Goal: Task Accomplishment & Management: Manage account settings

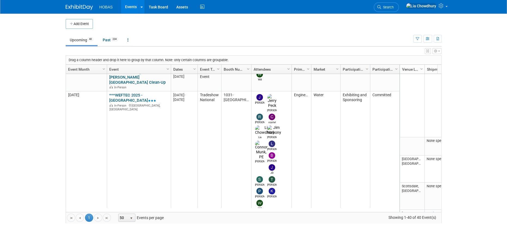
scroll to position [355, 0]
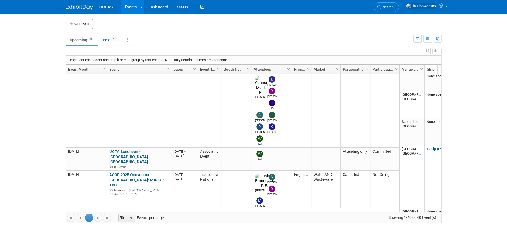
click at [124, 212] on link "WESTT 2025 - Western Regional No-Dig Conference" at bounding box center [138, 217] width 58 height 10
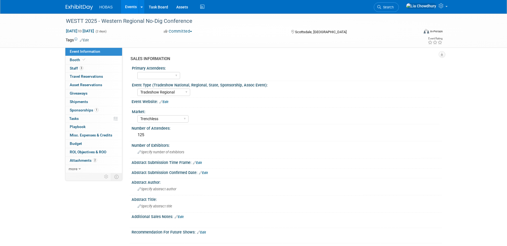
select select "Tradeshow Regional"
select select "Trenchless"
select select "Exhibiting and Sponsoring"
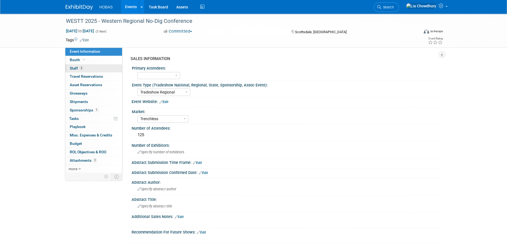
click at [77, 65] on link "3 Staff 3" at bounding box center [93, 69] width 57 height 8
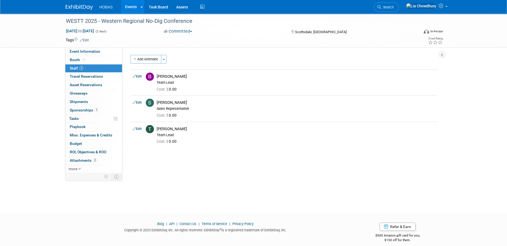
drag, startPoint x: 137, startPoint y: 76, endPoint x: 140, endPoint y: 75, distance: 3.2
click at [137, 76] on link "Edit" at bounding box center [137, 77] width 9 height 4
select select "4ea4537b-4880-4bc8-a961-4164efcc04fe"
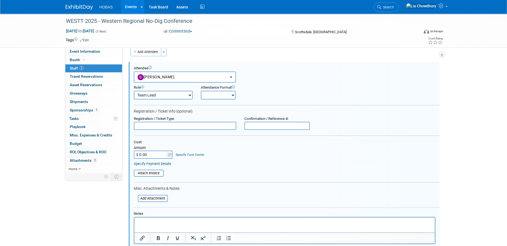
click at [164, 222] on p "Rich Text Area. Press ALT-0 for help." at bounding box center [284, 222] width 294 height 5
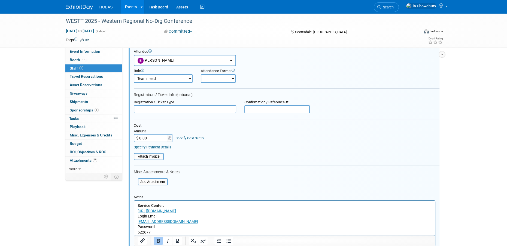
scroll to position [160, 0]
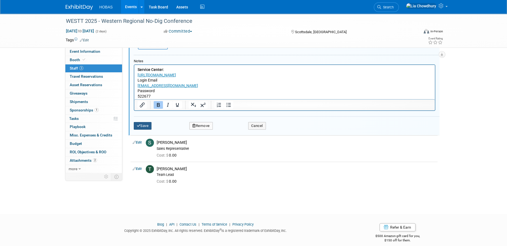
click at [140, 124] on button "Save" at bounding box center [143, 126] width 18 height 8
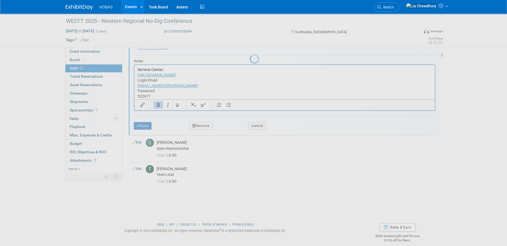
scroll to position [5, 0]
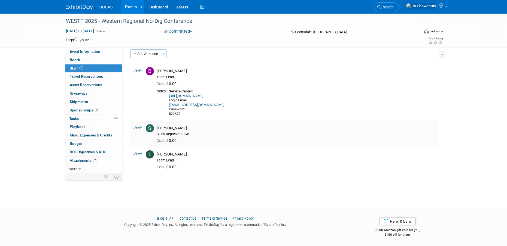
click at [140, 126] on link "Edit" at bounding box center [137, 128] width 9 height 4
select select "80f24af4-c1e7-48e6-a9e5-cad5f85f67d9"
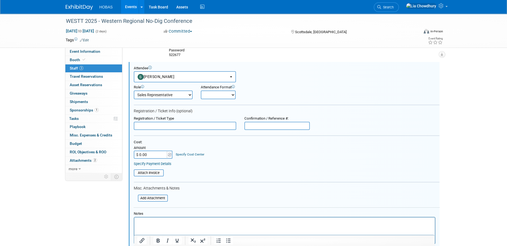
scroll to position [0, 0]
click at [157, 220] on p "Rich Text Area. Press ALT-0 for help." at bounding box center [284, 222] width 294 height 5
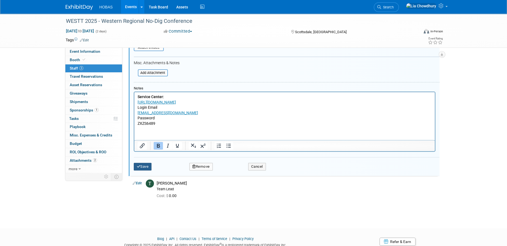
click at [143, 166] on button "Save" at bounding box center [143, 167] width 18 height 8
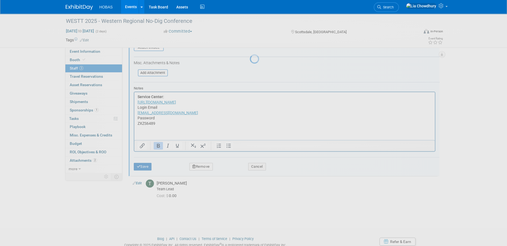
scroll to position [28, 0]
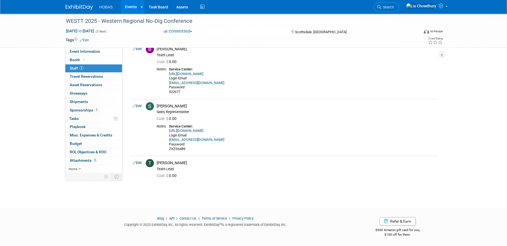
click at [138, 163] on link "Edit" at bounding box center [137, 163] width 9 height 4
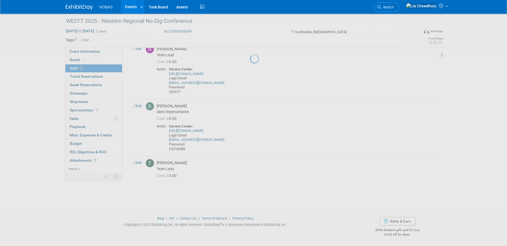
select select "55e15210-f13d-4a66-9caf-73990cf33349"
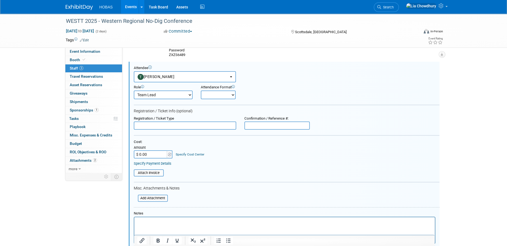
scroll to position [0, 0]
click at [164, 223] on p "Rich Text Area. Press ALT-0 for help." at bounding box center [284, 222] width 294 height 5
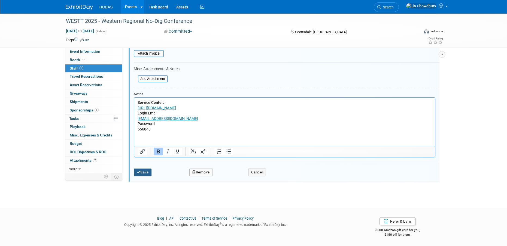
click at [145, 169] on button "Save" at bounding box center [143, 173] width 18 height 8
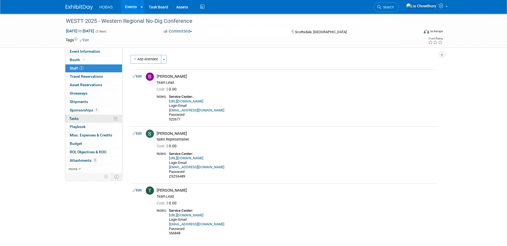
drag, startPoint x: 73, startPoint y: 116, endPoint x: 77, endPoint y: 115, distance: 4.0
click at [73, 116] on link "0% Tasks 0%" at bounding box center [93, 119] width 57 height 8
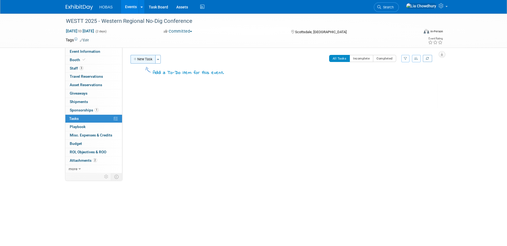
click at [147, 62] on button "New Task" at bounding box center [142, 59] width 25 height 9
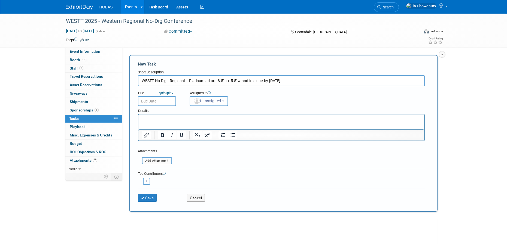
type input "WESTT No Dig - Regional-- Platinum ad are 8.5"h x 5.5"w and it is due by Octobe…"
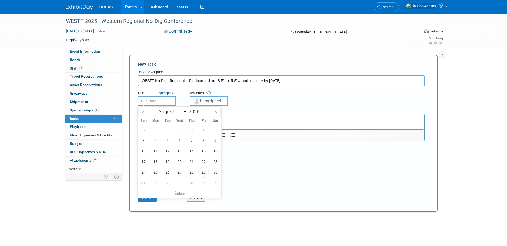
click at [152, 102] on input "text" at bounding box center [157, 101] width 38 height 10
click at [217, 115] on span at bounding box center [216, 112] width 10 height 9
select select "9"
click at [152, 133] on span "29" at bounding box center [155, 130] width 11 height 11
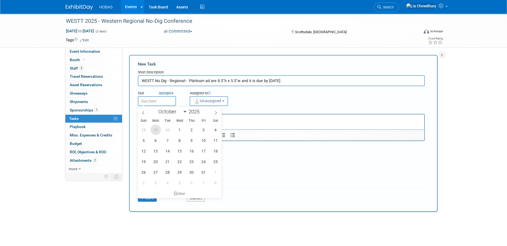
type input "Sep 29, 2025"
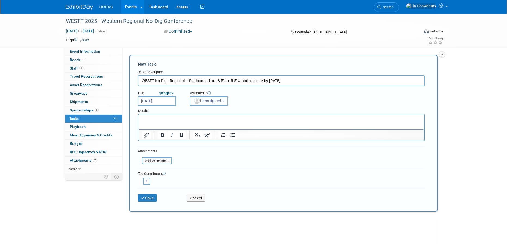
click at [204, 100] on span "Unassigned" at bounding box center [207, 101] width 28 height 4
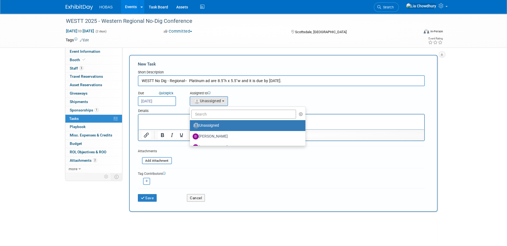
click at [201, 119] on ul "Unassigned Ben Hunter Bijan Khamanian Brad Hunemuller Brett Ardizone Bryan Mazy…" at bounding box center [248, 126] width 116 height 39
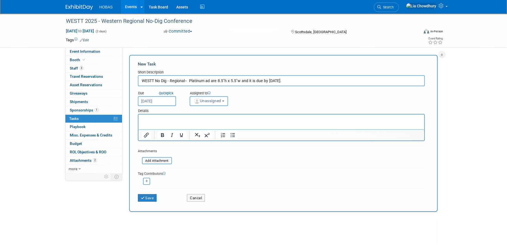
click at [201, 114] on div "Details" at bounding box center [281, 110] width 287 height 8
click at [201, 103] on button "Unassigned" at bounding box center [209, 101] width 39 height 10
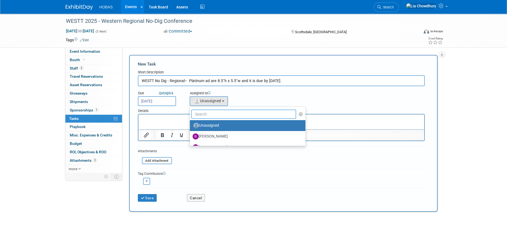
click at [201, 112] on input "text" at bounding box center [243, 114] width 105 height 9
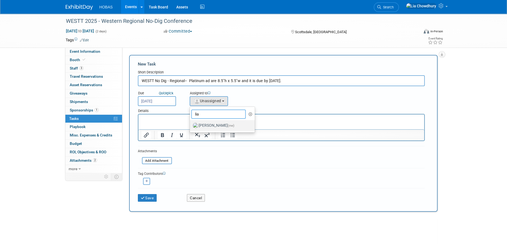
type input "lia"
click at [203, 123] on label "Lia Chowdhury (me)" at bounding box center [221, 125] width 57 height 9
click at [191, 123] on input "Lia Chowdhury (me)" at bounding box center [189, 125] width 4 height 4
select select "f5a8240d-6b50-4f68-9d37-aaf90479bf2e"
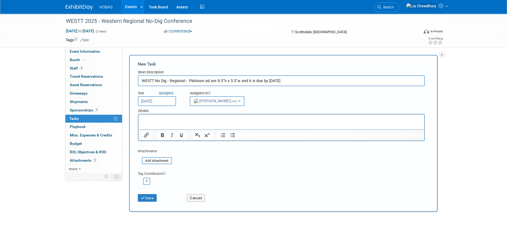
click at [146, 183] on button "button" at bounding box center [146, 181] width 7 height 7
select select
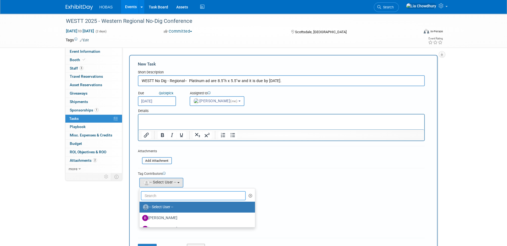
click at [156, 197] on input "text" at bounding box center [193, 195] width 105 height 9
click at [220, 164] on form "New Task Short Description WESTT No Dig - Regional-- Platinum ad are 8.5"h x 5.…" at bounding box center [283, 158] width 291 height 194
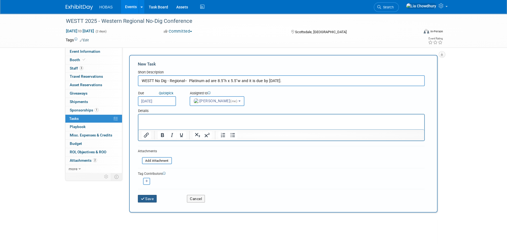
click at [138, 201] on button "Save" at bounding box center [147, 199] width 19 height 8
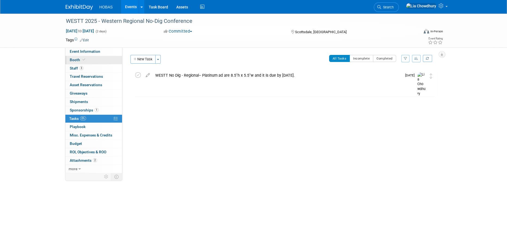
click at [88, 61] on link "Booth" at bounding box center [93, 60] width 57 height 8
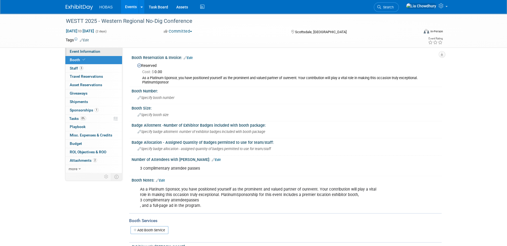
click at [86, 53] on span "Event Information" at bounding box center [85, 51] width 30 height 4
select select "Tradeshow Regional"
select select "Trenchless"
select select "Exhibiting and Sponsoring"
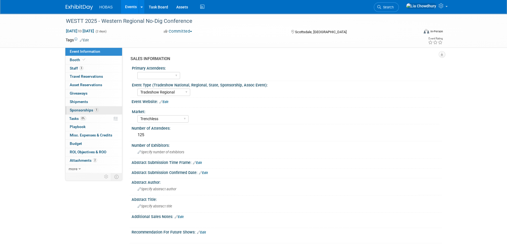
click at [82, 110] on span "Sponsorships 1" at bounding box center [84, 110] width 29 height 4
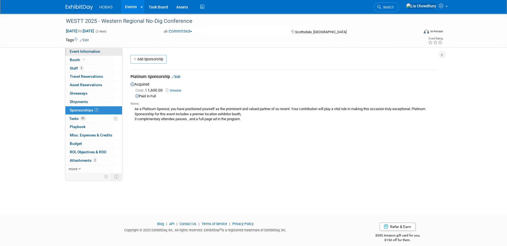
click at [82, 52] on span "Event Information" at bounding box center [85, 51] width 30 height 4
select select "Tradeshow Regional"
select select "Trenchless"
select select "Exhibiting and Sponsoring"
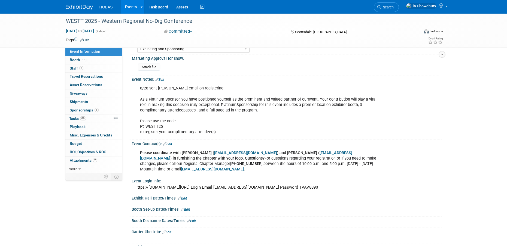
scroll to position [272, 0]
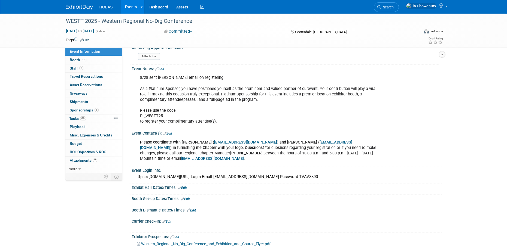
click at [130, 5] on link "Events" at bounding box center [131, 7] width 20 height 14
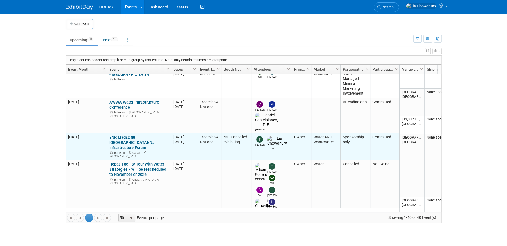
scroll to position [161, 0]
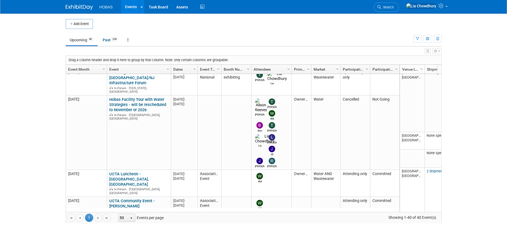
click at [125, 222] on link "***WEFTEC 2025 - [GEOGRAPHIC_DATA]" at bounding box center [132, 227] width 47 height 10
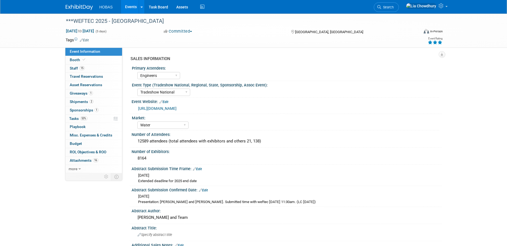
select select "Engineers"
select select "Tradeshow National"
select select "Water"
select select "Exhibiting and Sponsoring"
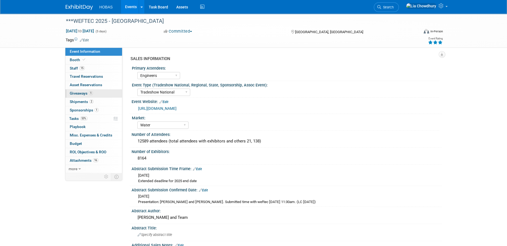
click at [85, 95] on span "Giveaways 1" at bounding box center [81, 93] width 23 height 4
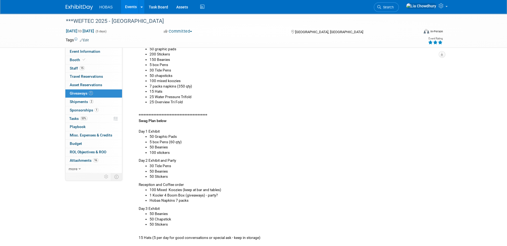
scroll to position [109, 0]
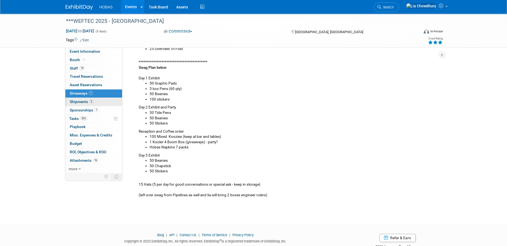
click at [82, 102] on span "Shipments 2" at bounding box center [82, 102] width 24 height 4
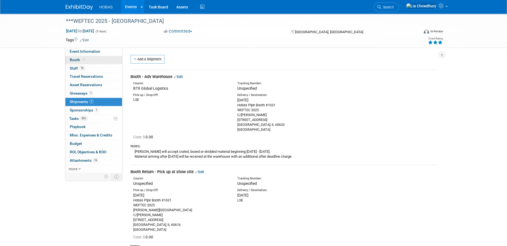
click at [83, 62] on span at bounding box center [83, 60] width 5 height 4
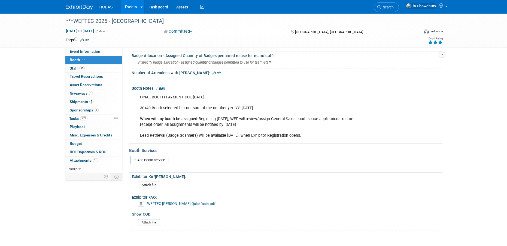
scroll to position [109, 0]
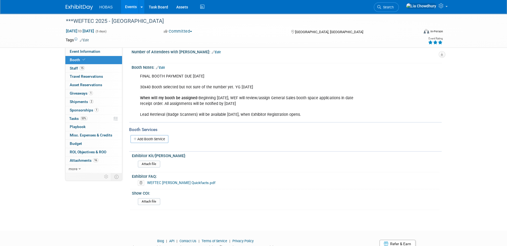
click at [182, 181] on link "WEFTEC Freeman Quickfacts.pdf" at bounding box center [181, 183] width 68 height 4
click at [76, 101] on span "Shipments 2" at bounding box center [82, 102] width 24 height 4
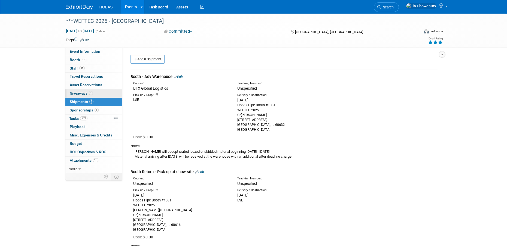
click at [84, 92] on span "Giveaways 1" at bounding box center [81, 93] width 23 height 4
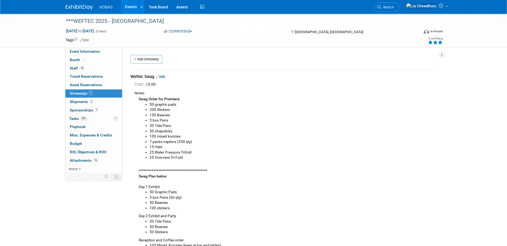
click at [165, 77] on link "Edit" at bounding box center [160, 77] width 9 height 4
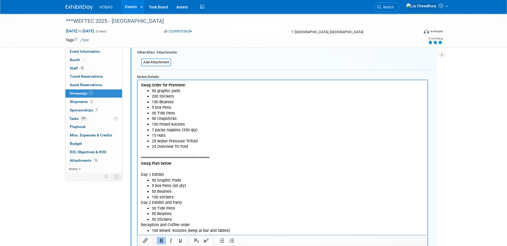
scroll to position [117, 0]
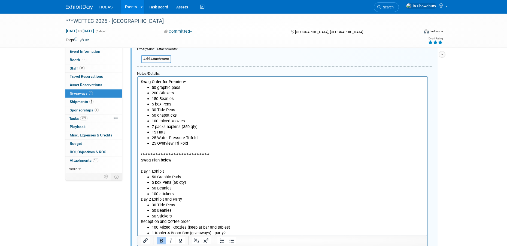
click at [193, 143] on li "25 Overview Tri Fold" at bounding box center [287, 144] width 273 height 6
click at [187, 120] on li "100 mixed koozies" at bounding box center [287, 121] width 273 height 6
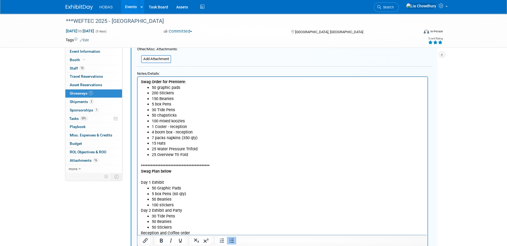
click at [187, 120] on li "100 mixed koozies" at bounding box center [287, 121] width 273 height 6
click at [198, 138] on li "7 packs napkins (350 qty)" at bounding box center [287, 138] width 273 height 6
drag, startPoint x: 222, startPoint y: 138, endPoint x: 143, endPoint y: 121, distance: 80.5
click at [143, 121] on ul "50 graphic pads 200 Stickers 150 Beanies 5 box Pens 30 Tide Pens 50 chapsticks …" at bounding box center [282, 121] width 283 height 73
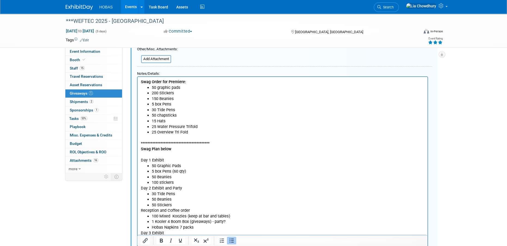
click at [203, 129] on li "25 Water Pressure Trifold" at bounding box center [287, 127] width 273 height 6
click at [201, 131] on li "25 Overview Tri Fold" at bounding box center [287, 132] width 273 height 6
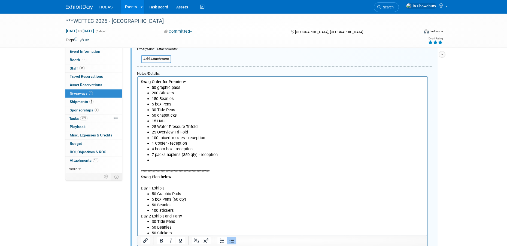
click at [174, 162] on li "Rich Text Area. Press ALT-0 for help." at bounding box center [287, 160] width 273 height 6
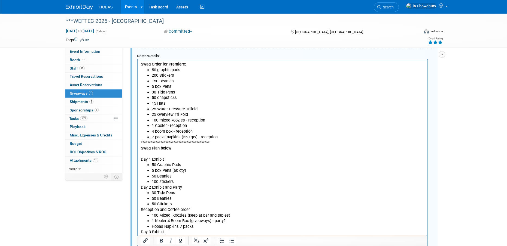
scroll to position [144, 0]
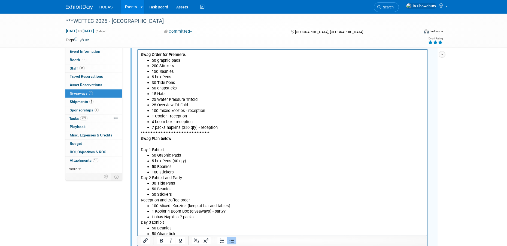
click at [190, 160] on li "5 box Pens (60 qty)" at bounding box center [287, 161] width 273 height 6
click at [176, 76] on li "5 box Pens" at bounding box center [287, 77] width 273 height 6
click at [221, 161] on li "5 box Pens (60 qty) (use from pipelines)" at bounding box center [287, 161] width 273 height 6
click at [210, 184] on li "30 Tide Pens" at bounding box center [287, 184] width 273 height 6
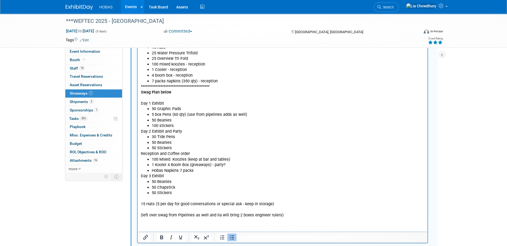
scroll to position [198, 0]
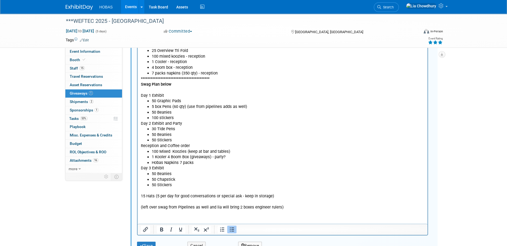
click at [239, 207] on p "15 Hats (5 per day for good conversations or special ask - keep in storage) (le…" at bounding box center [282, 199] width 283 height 22
click at [250, 207] on p "15 Hats (5 per day for good conversations or special ask - keep in storage) (le…" at bounding box center [282, 199] width 283 height 22
click at [148, 243] on button "Save" at bounding box center [146, 246] width 19 height 8
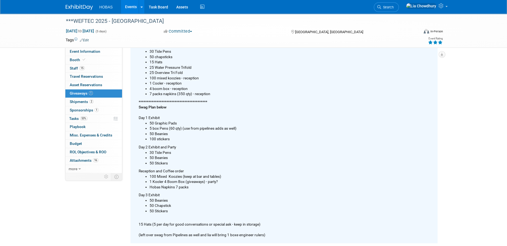
scroll to position [90, 0]
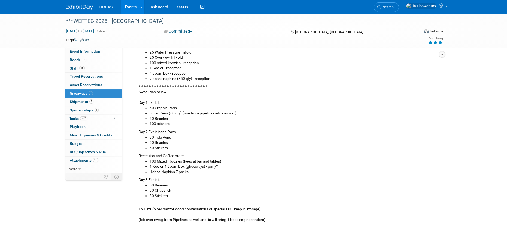
drag, startPoint x: 271, startPoint y: 219, endPoint x: 235, endPoint y: 198, distance: 41.1
click at [235, 198] on div "**********" at bounding box center [286, 115] width 303 height 216
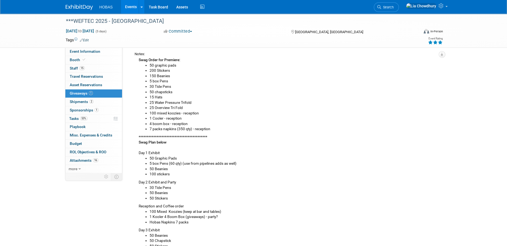
scroll to position [0, 0]
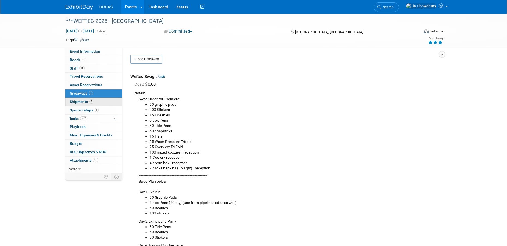
click at [80, 103] on span "Shipments 2" at bounding box center [82, 102] width 24 height 4
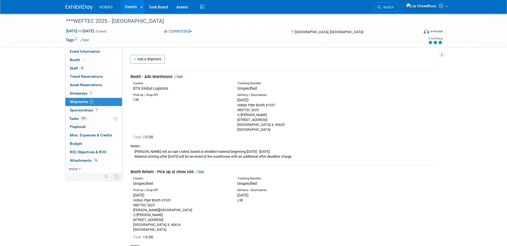
drag, startPoint x: 249, startPoint y: 134, endPoint x: 236, endPoint y: 96, distance: 40.1
click at [236, 96] on td "Booth - Adv Warehouse Edit Courier: BTX Global Logistics Tracking Number: WEFTE…" at bounding box center [283, 117] width 307 height 95
copy td "Delivery / Destination: Tue. Sep 16, 2025 Hobas Pipe Booth #1031 WEFTEC 2025 C/…"
click at [86, 50] on span "Event Information" at bounding box center [85, 51] width 30 height 4
select select "Engineers"
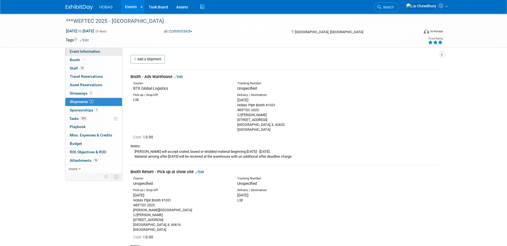
select select "Tradeshow National"
select select "Water"
select select "Exhibiting and Sponsoring"
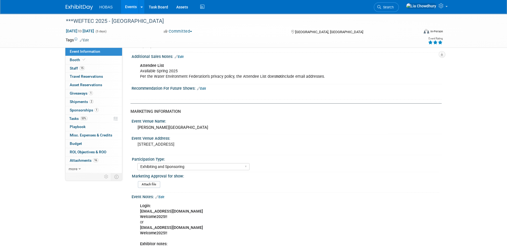
scroll to position [191, 0]
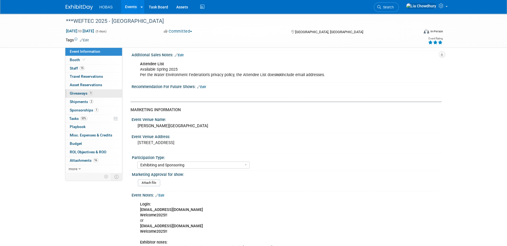
click at [75, 91] on link "1 Giveaways 1" at bounding box center [93, 94] width 57 height 8
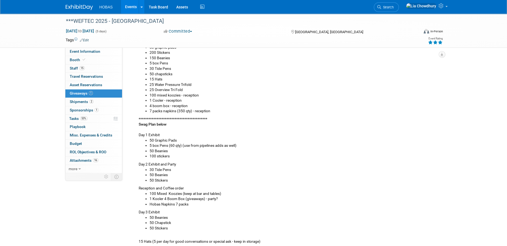
scroll to position [0, 0]
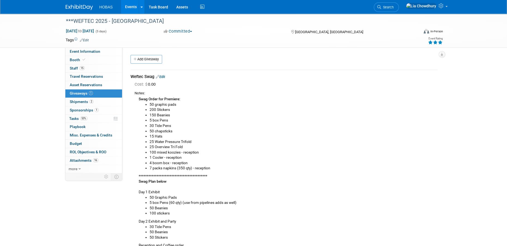
click at [164, 78] on link "Edit" at bounding box center [160, 77] width 9 height 4
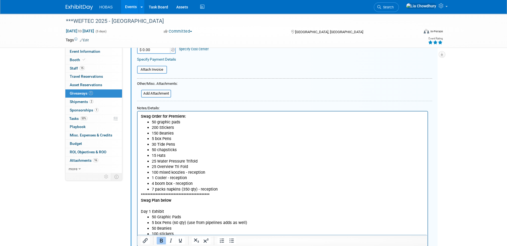
scroll to position [90, 0]
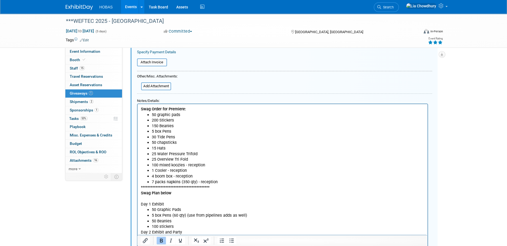
click at [141, 105] on html "**********" at bounding box center [282, 211] width 290 height 215
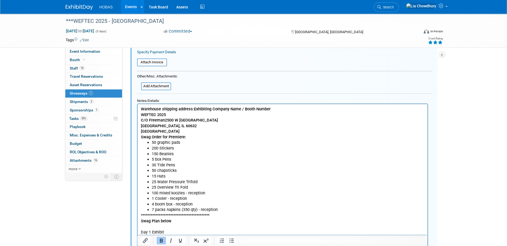
click at [153, 132] on p "Warehouse shipping address:Exhibiting Company Name / Booth Number WEFTEC 2025 C…" at bounding box center [282, 120] width 283 height 28
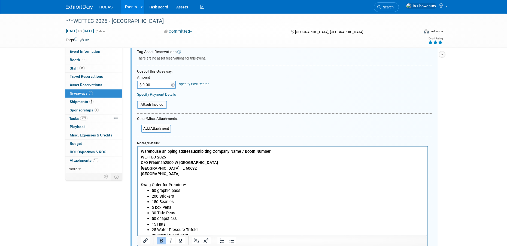
scroll to position [0, 0]
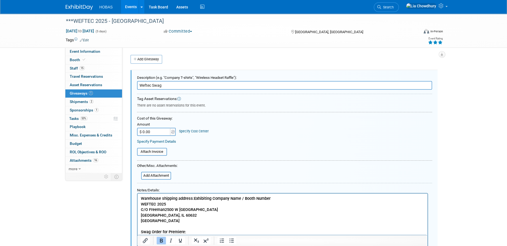
click at [163, 84] on input "Weftec Swag" at bounding box center [284, 85] width 295 height 9
type input "Weftec Swag - See list in Notes/Details"
click at [242, 151] on table "Attach Invoice" at bounding box center [284, 153] width 295 height 10
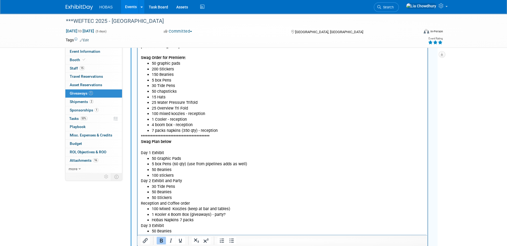
scroll to position [136, 0]
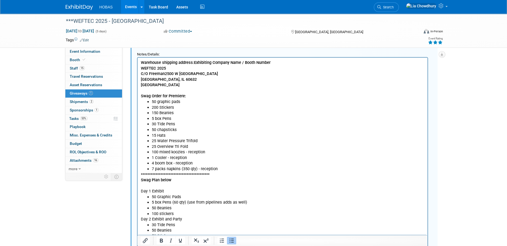
click at [174, 135] on li "15 Hats" at bounding box center [287, 136] width 273 height 6
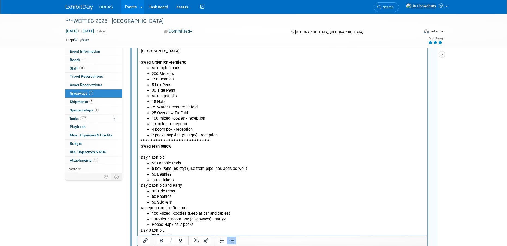
scroll to position [109, 0]
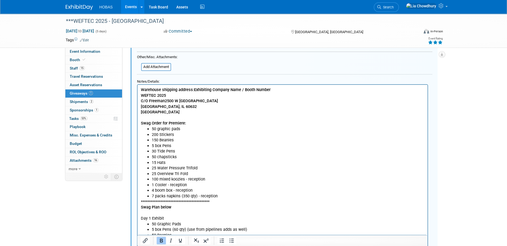
click at [159, 116] on p "Rich Text Area. Press ALT-0 for help." at bounding box center [282, 118] width 283 height 6
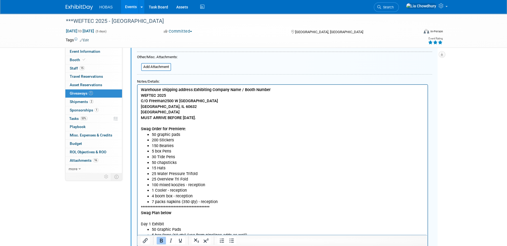
click at [159, 116] on b "MUST ARRIVE BEFORE SEPT 17." at bounding box center [168, 117] width 55 height 5
drag, startPoint x: 149, startPoint y: 110, endPoint x: 141, endPoint y: 96, distance: 16.2
click at [141, 96] on p "Warehouse shipping address:Exhibiting Company Name / Booth Number WEFTEC 2025 C…" at bounding box center [282, 101] width 283 height 28
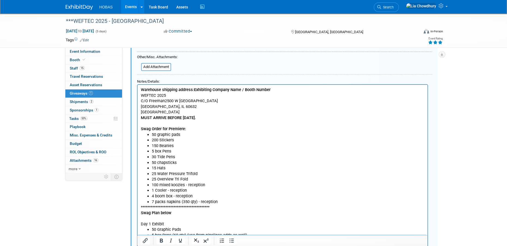
click at [198, 120] on p "MUST ARRIVE BEFORE SEPT 17." at bounding box center [282, 118] width 283 height 6
click at [139, 118] on html "**********" at bounding box center [282, 212] width 290 height 254
click at [141, 115] on b "MUST ARRIVE BEFORE SEPT 17." at bounding box center [168, 117] width 55 height 5
click at [140, 116] on html "**********" at bounding box center [282, 212] width 290 height 254
click at [193, 139] on li "200 Stickers" at bounding box center [287, 140] width 273 height 6
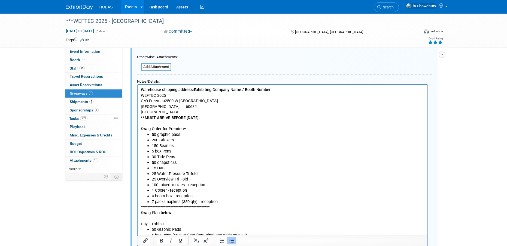
click at [193, 88] on b "Warehouse shipping address:Exhibiting Company Name / Booth Number" at bounding box center [206, 89] width 130 height 5
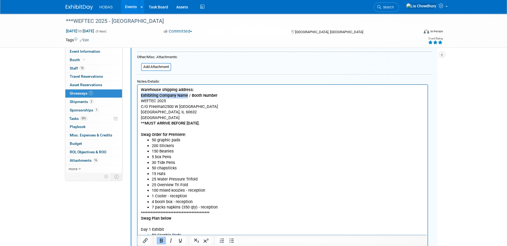
drag, startPoint x: 187, startPoint y: 94, endPoint x: 137, endPoint y: 94, distance: 49.8
click at [137, 94] on html "**********" at bounding box center [282, 215] width 290 height 260
drag, startPoint x: 167, startPoint y: 95, endPoint x: 208, endPoint y: 96, distance: 41.1
click at [208, 96] on p "HOBAS PIPE / Booth Number WEFTEC 2025 C/O Freeman2500 W 35th St Chicago, IL 606…" at bounding box center [282, 107] width 283 height 28
click at [163, 95] on b "HOBAS PIPE / Booth Number" at bounding box center [167, 95] width 52 height 5
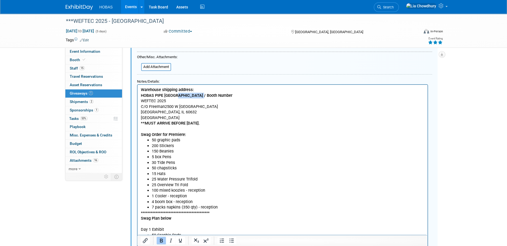
drag, startPoint x: 175, startPoint y: 93, endPoint x: 217, endPoint y: 94, distance: 41.9
click at [217, 94] on p "HOBAS PIPE USA / Booth Number WEFTEC 2025 C/O Freeman2500 W 35th St Chicago, IL…" at bounding box center [282, 107] width 283 height 28
click at [175, 94] on b "HOBAS PIPE USA / 1031 South building" at bounding box center [191, 95] width 101 height 5
click at [207, 116] on p "HOBAS PIPE USA / #1031 South building WEFTEC 2025 C/O Freeman2500 W 35th St Chi…" at bounding box center [282, 107] width 283 height 28
click at [196, 90] on p "Warehouse shipping address:" at bounding box center [282, 90] width 283 height 6
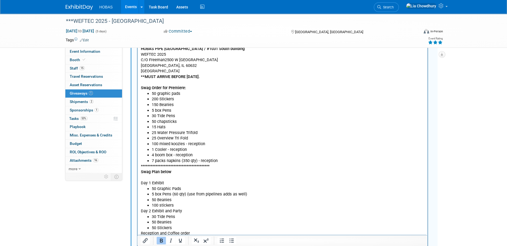
scroll to position [163, 0]
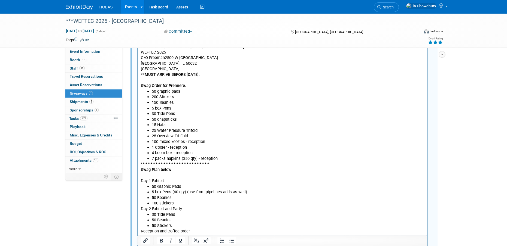
click at [140, 163] on html "**********" at bounding box center [282, 162] width 290 height 265
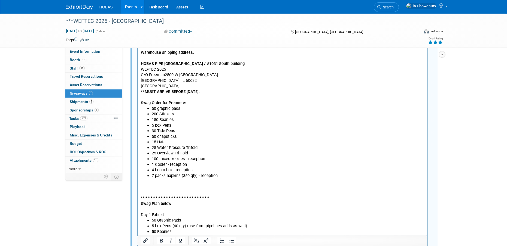
scroll to position [136, 0]
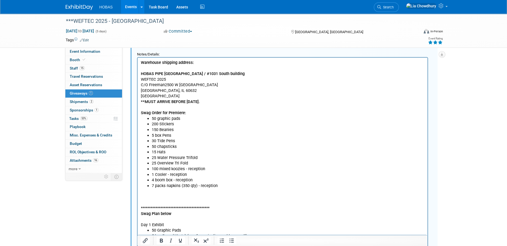
click at [184, 112] on b "Swag Order for Premiere:" at bounding box center [163, 112] width 45 height 5
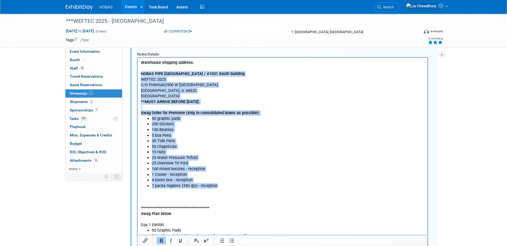
drag, startPoint x: 224, startPoint y: 183, endPoint x: 140, endPoint y: 74, distance: 138.0
click at [140, 74] on html "**********" at bounding box center [282, 198] width 290 height 282
copy body "HOBAS PIPE USA / #1031 South building WEFTEC 2025 C/O Freeman2500 W 35th St Chi…"
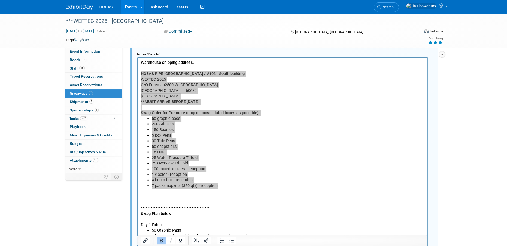
click at [459, 125] on div "***WEFTEC 2025 - Chicago Sep 27, 2025 to Oct 1, 2025 (5 days) Sep 27, 2025 to O…" at bounding box center [253, 136] width 507 height 519
click at [448, 106] on div "***WEFTEC 2025 - Chicago Sep 27, 2025 to Oct 1, 2025 (5 days) Sep 27, 2025 to O…" at bounding box center [253, 136] width 507 height 519
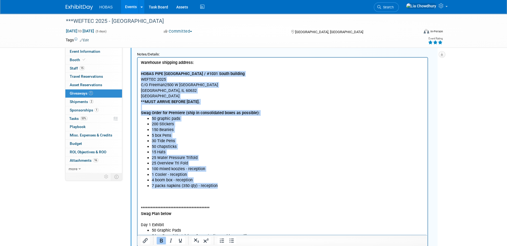
click at [249, 116] on li "50 graphic pads" at bounding box center [287, 119] width 273 height 6
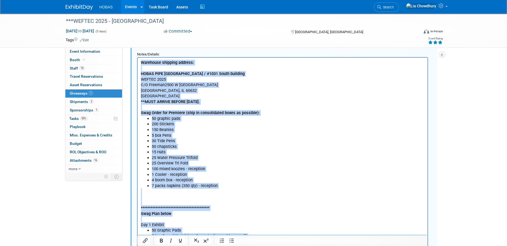
copy body "**********"
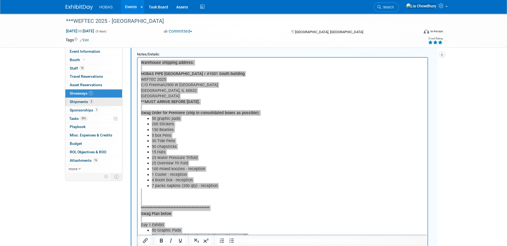
click at [90, 100] on span "2" at bounding box center [91, 102] width 4 height 4
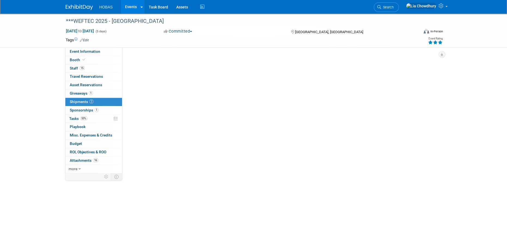
scroll to position [0, 0]
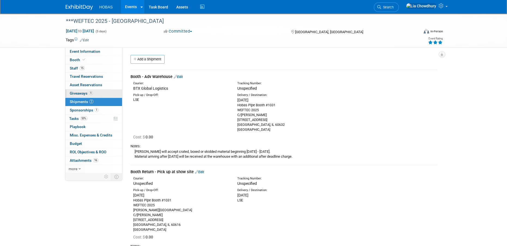
click at [77, 92] on span "Giveaways 1" at bounding box center [81, 93] width 23 height 4
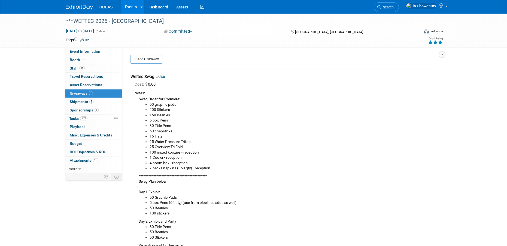
click at [161, 74] on td "Weftec Swag Edit Cost: $ 0.00 Swag Order for Premiere: 150 Beanies" at bounding box center [283, 194] width 307 height 248
click at [163, 76] on link "Edit" at bounding box center [160, 77] width 9 height 4
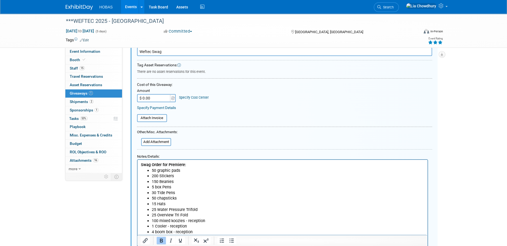
scroll to position [90, 0]
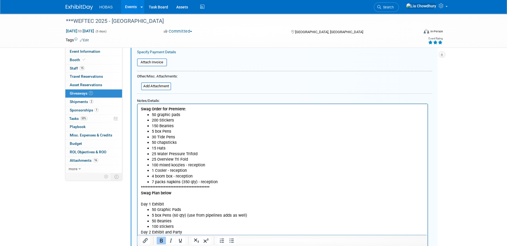
click at [160, 130] on li "5 box Pens" at bounding box center [287, 132] width 273 height 6
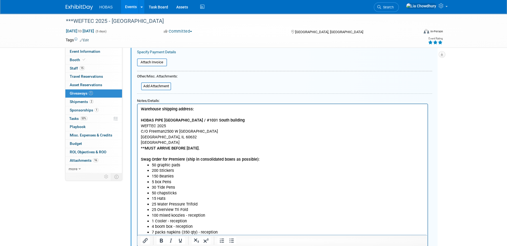
scroll to position [240, 0]
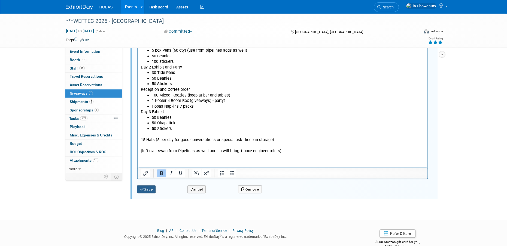
click at [151, 189] on button "Save" at bounding box center [146, 190] width 19 height 8
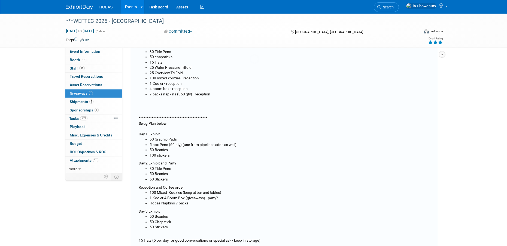
scroll to position [8, 0]
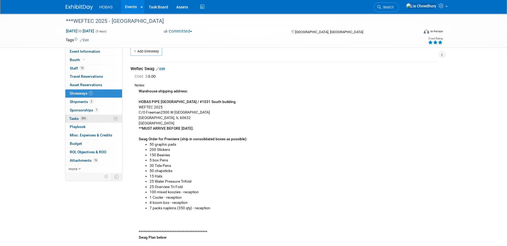
click at [74, 118] on span "Tasks 53%" at bounding box center [78, 119] width 18 height 4
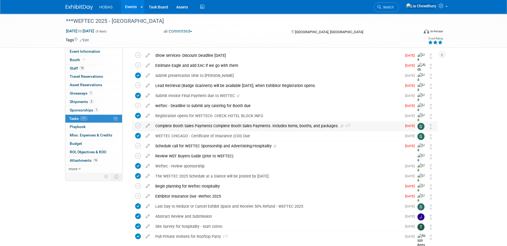
scroll to position [49, 0]
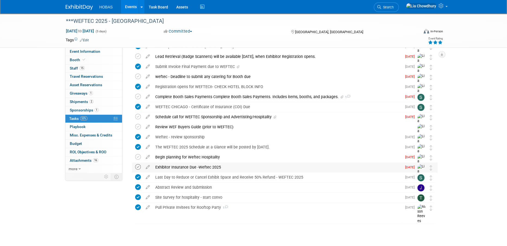
click at [135, 166] on icon at bounding box center [138, 167] width 6 height 6
click at [146, 118] on icon at bounding box center [148, 115] width 10 height 7
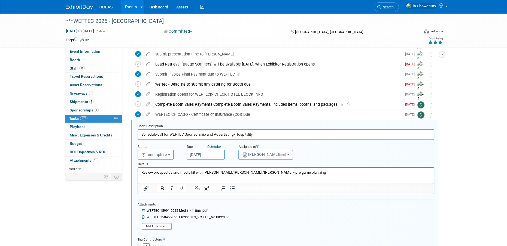
scroll to position [0, 0]
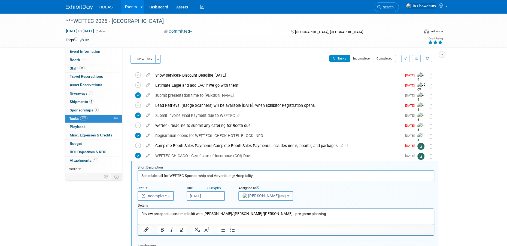
click at [167, 163] on div "Short Description Schedule call for WEFTEC Sponsorship and Advertisting/Hospita…" at bounding box center [284, 238] width 307 height 155
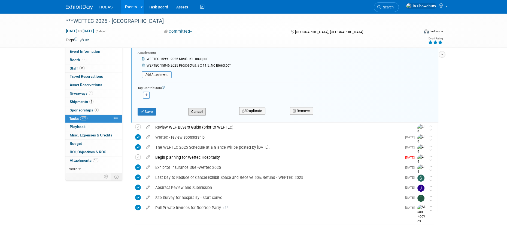
click at [198, 109] on button "Cancel" at bounding box center [196, 112] width 17 height 8
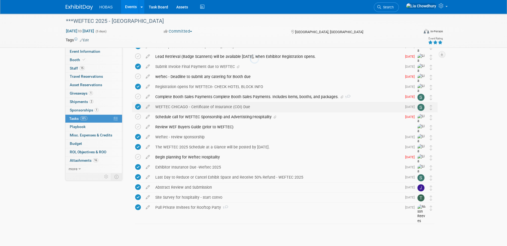
scroll to position [49, 0]
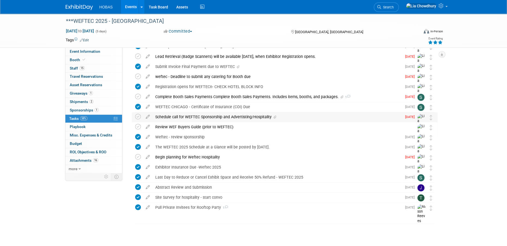
click at [141, 117] on td at bounding box center [139, 125] width 8 height 26
click at [136, 115] on icon at bounding box center [138, 117] width 6 height 6
click at [136, 96] on icon at bounding box center [138, 97] width 6 height 6
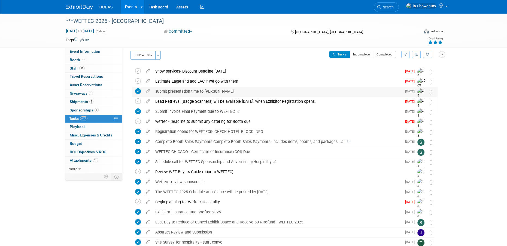
scroll to position [0, 0]
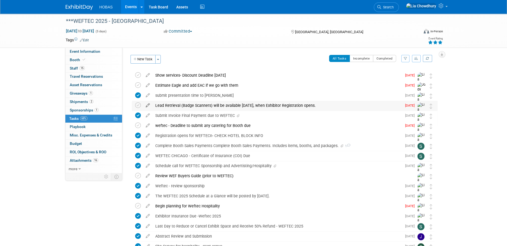
click at [145, 105] on icon at bounding box center [148, 104] width 10 height 7
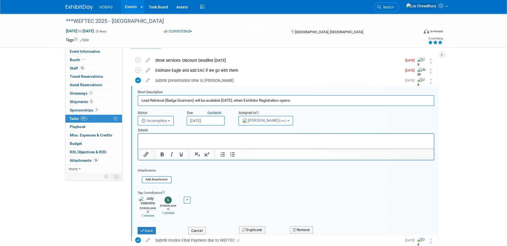
scroll to position [21, 0]
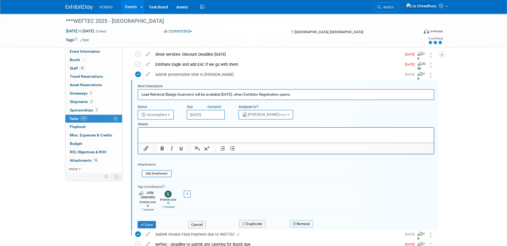
click at [297, 221] on button "Remove" at bounding box center [301, 225] width 23 height 8
click at [329, 227] on icon at bounding box center [327, 228] width 3 height 3
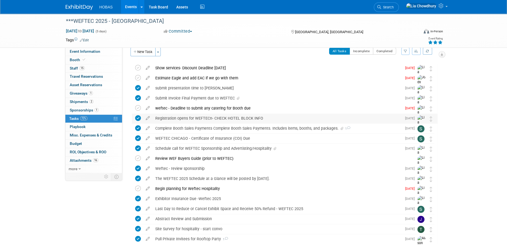
scroll to position [0, 0]
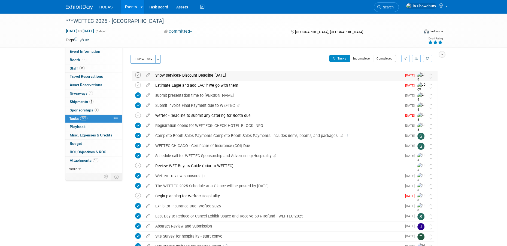
click at [135, 75] on icon at bounding box center [138, 75] width 6 height 6
click at [363, 58] on button "Incomplete" at bounding box center [361, 58] width 24 height 7
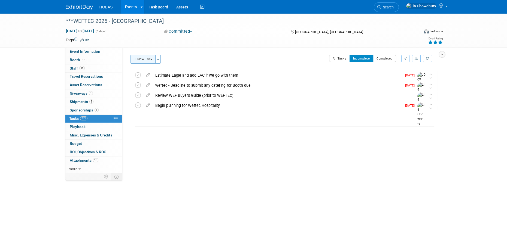
click at [142, 60] on button "New Task" at bounding box center [142, 59] width 25 height 9
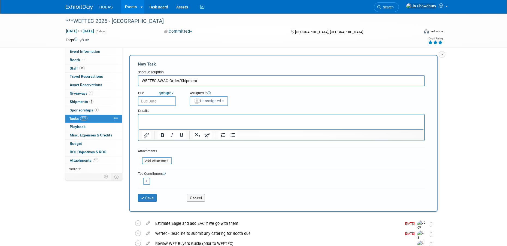
type input "WEFTEC SWAG Order/Shipment"
click at [154, 102] on input "text" at bounding box center [157, 101] width 38 height 10
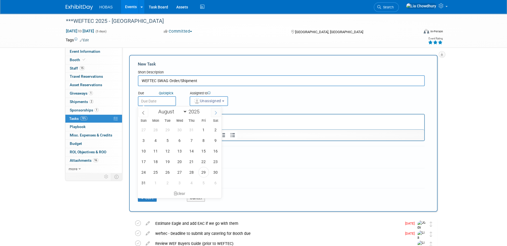
click at [212, 113] on span at bounding box center [216, 112] width 10 height 9
select select "8"
click at [182, 128] on span "3" at bounding box center [179, 130] width 11 height 11
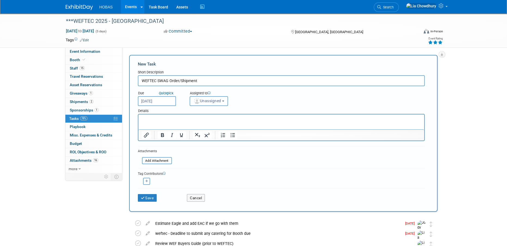
click at [204, 99] on span "Unassigned" at bounding box center [207, 101] width 28 height 4
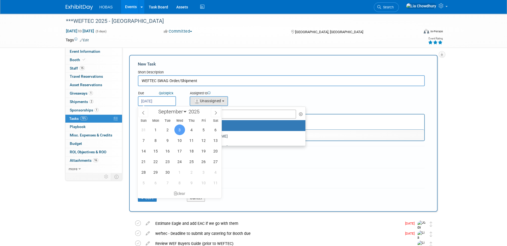
click at [159, 102] on input "Sep 3, 2025" at bounding box center [157, 101] width 38 height 10
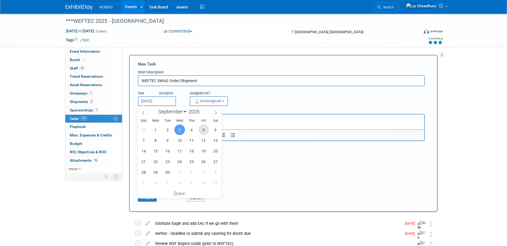
click at [204, 130] on span "5" at bounding box center [203, 130] width 11 height 11
type input "Sep 5, 2025"
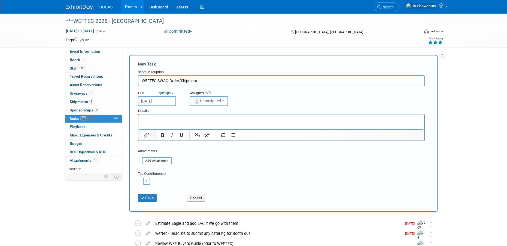
click at [203, 102] on span "Unassigned" at bounding box center [207, 101] width 28 height 4
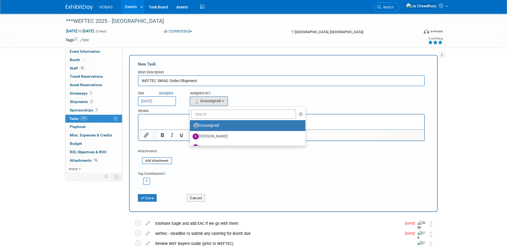
drag, startPoint x: 201, startPoint y: 108, endPoint x: 201, endPoint y: 112, distance: 4.4
click at [201, 110] on ul "Unassigned Ben Hunter Bijan Khamanian Brad Hunemuller Brett Ardizone Bryan Mazy…" at bounding box center [248, 126] width 116 height 39
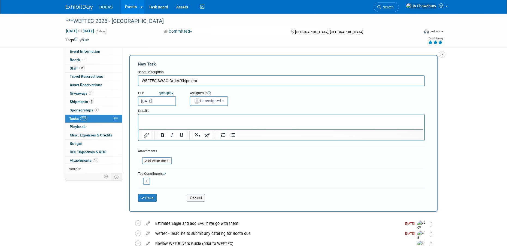
click at [201, 113] on div "Details" at bounding box center [281, 110] width 287 height 8
click at [201, 105] on button "Unassigned" at bounding box center [209, 101] width 39 height 10
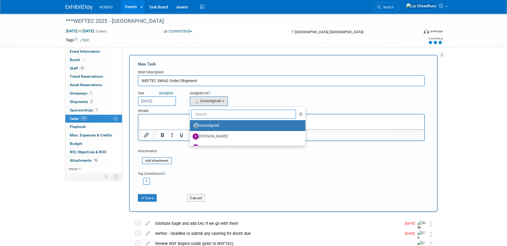
click at [201, 113] on input "text" at bounding box center [243, 114] width 105 height 9
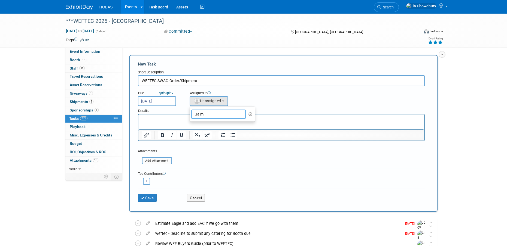
click at [214, 112] on input "Jaim" at bounding box center [218, 114] width 54 height 9
click at [203, 115] on input "Jaime" at bounding box center [218, 114] width 54 height 9
click at [210, 112] on input "Jaime" at bounding box center [218, 114] width 54 height 9
type input "Ja"
click at [208, 137] on label "[PERSON_NAME]" at bounding box center [221, 136] width 57 height 9
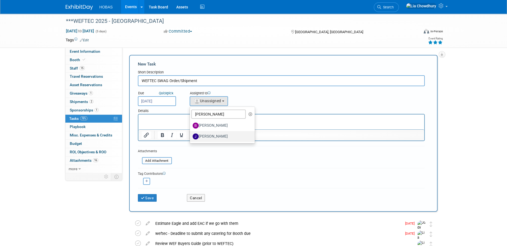
click at [191, 137] on input "[PERSON_NAME]" at bounding box center [189, 136] width 4 height 4
select select "04d6935f-c39b-4c5c-91df-ce348fb93be4"
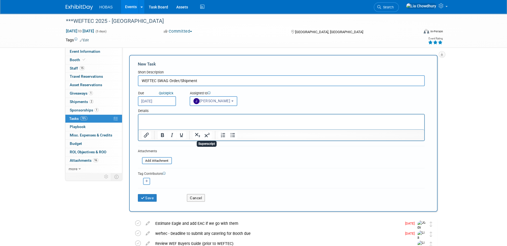
click at [178, 120] on p "Rich Text Area. Press ALT-0 for help." at bounding box center [280, 119] width 279 height 5
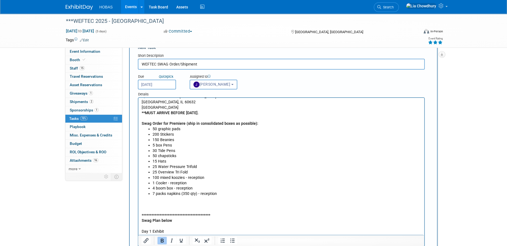
scroll to position [26, 0]
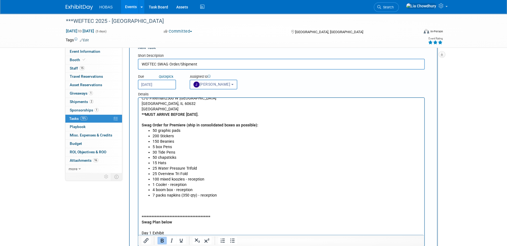
click at [149, 213] on p "Rich Text Area. Press ALT-0 for help." at bounding box center [280, 211] width 279 height 5
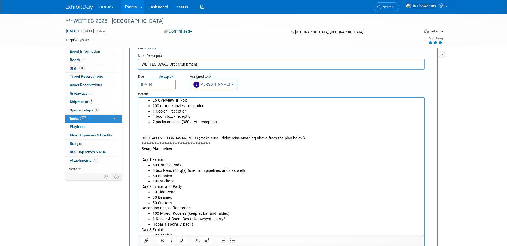
scroll to position [135, 0]
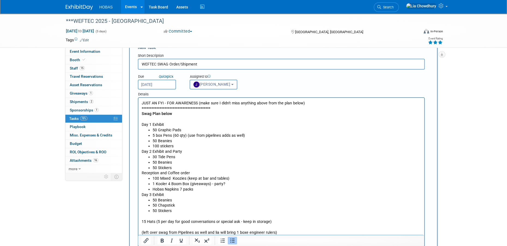
click at [181, 156] on li "30 Tide Pens" at bounding box center [286, 157] width 268 height 5
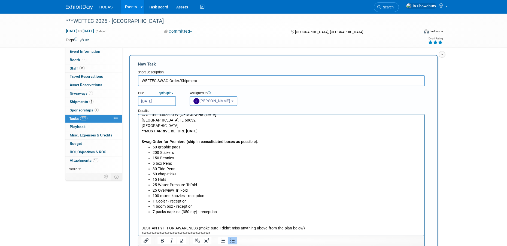
scroll to position [0, 0]
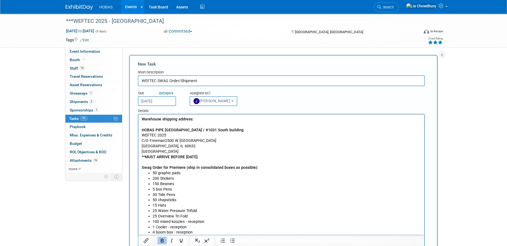
click at [141, 117] on b "Warehouse shipping address:" at bounding box center [167, 119] width 52 height 4
click at [219, 79] on input "WEFTEC SWAG Order/Shipment" at bounding box center [281, 80] width 287 height 11
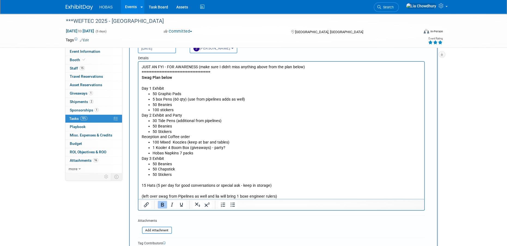
scroll to position [82, 0]
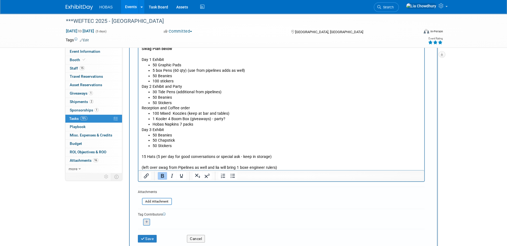
type input "WEFTEC SWAG Order/Shipment - MUST ARRIVE BEFORE SEPT 17. Include tracking by Se…"
click at [145, 220] on button "button" at bounding box center [146, 222] width 7 height 7
select select
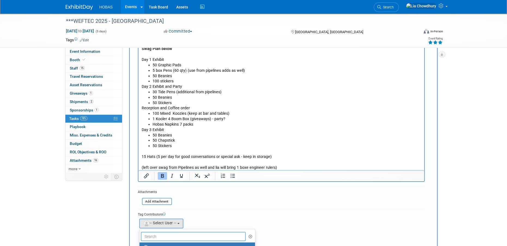
click at [155, 234] on input "text" at bounding box center [193, 236] width 105 height 9
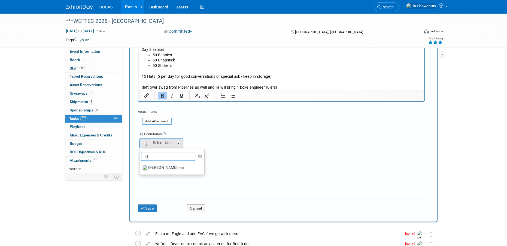
scroll to position [163, 0]
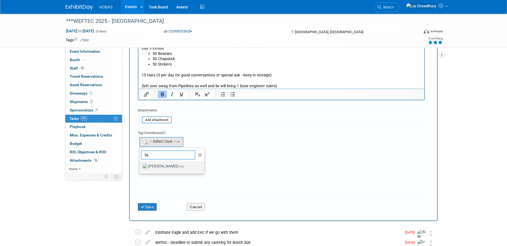
type input "lia"
click at [167, 168] on label "Lia Chowdhury (me)" at bounding box center [170, 166] width 57 height 9
click at [140, 168] on input "Lia Chowdhury (me)" at bounding box center [139, 166] width 4 height 4
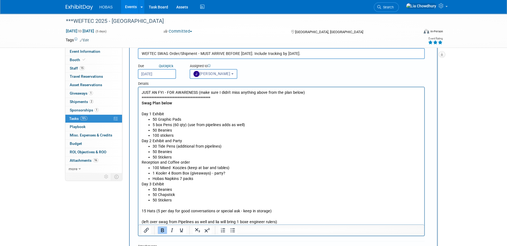
scroll to position [136, 0]
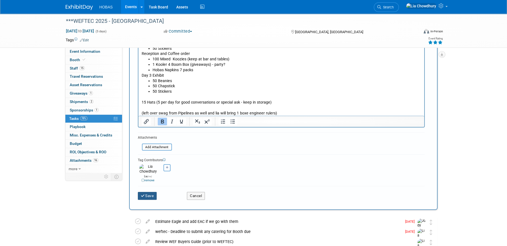
click at [153, 194] on button "Save" at bounding box center [147, 196] width 19 height 8
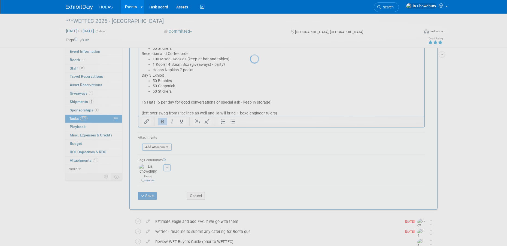
scroll to position [0, 0]
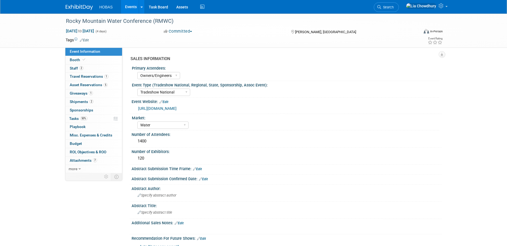
select select "Owners/Engineers"
select select "Tradeshow National"
select select "Water"
select select "Exhibiting"
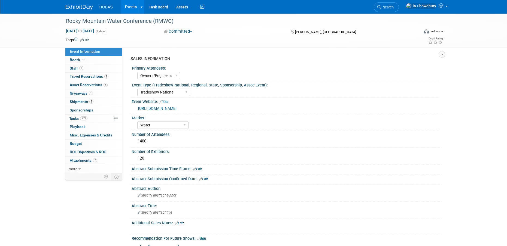
click at [159, 108] on link "[URL][DOMAIN_NAME]" at bounding box center [157, 108] width 38 height 4
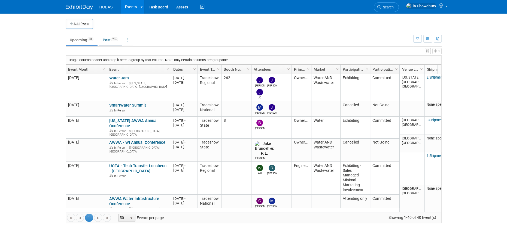
click at [105, 40] on link "Past 234" at bounding box center [111, 40] width 24 height 10
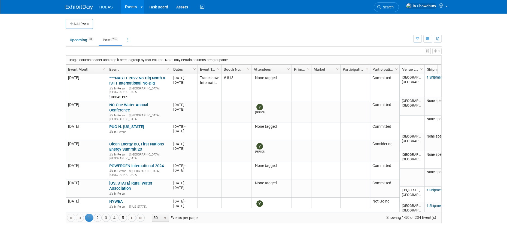
click at [196, 69] on span "Column Settings" at bounding box center [194, 69] width 4 height 4
click at [202, 84] on span "Sort Descending" at bounding box center [214, 85] width 44 height 8
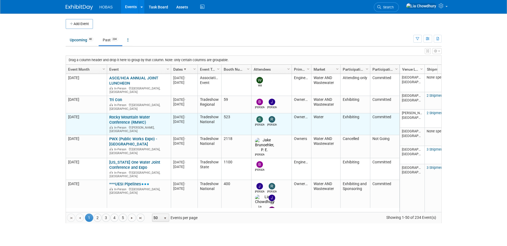
click at [128, 117] on link "Rocky Mountain Water Conference (RMWC)" at bounding box center [129, 120] width 41 height 10
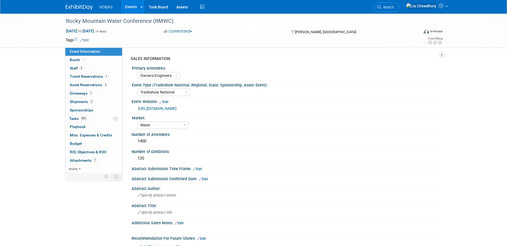
select select "Owners/Engineers"
select select "Tradeshow National"
select select "Water"
select select "Exhibiting"
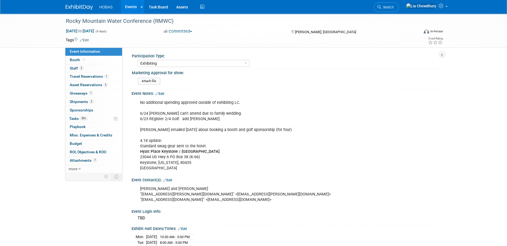
scroll to position [272, 0]
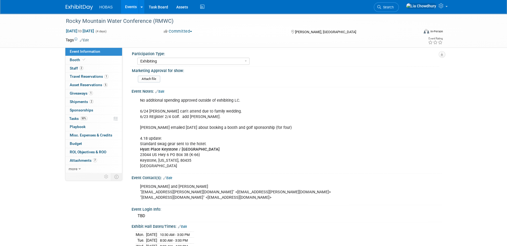
click at [161, 90] on link "Edit" at bounding box center [159, 92] width 9 height 4
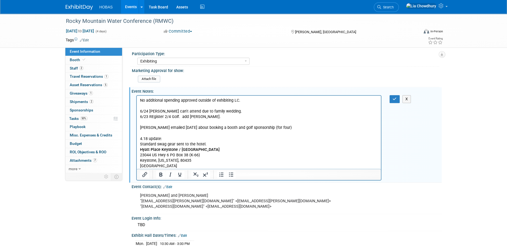
scroll to position [0, 0]
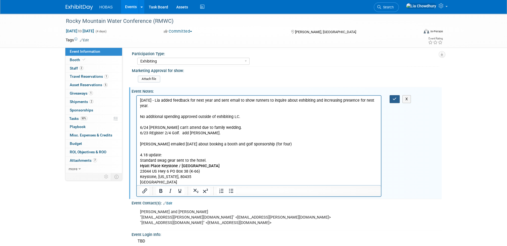
click at [390, 95] on button "button" at bounding box center [394, 99] width 10 height 8
click at [391, 96] on div "No additional spending approved outside of exhibiting LC. 6/24 [PERSON_NAME] ca…" at bounding box center [287, 146] width 310 height 104
